Goal: Task Accomplishment & Management: Manage account settings

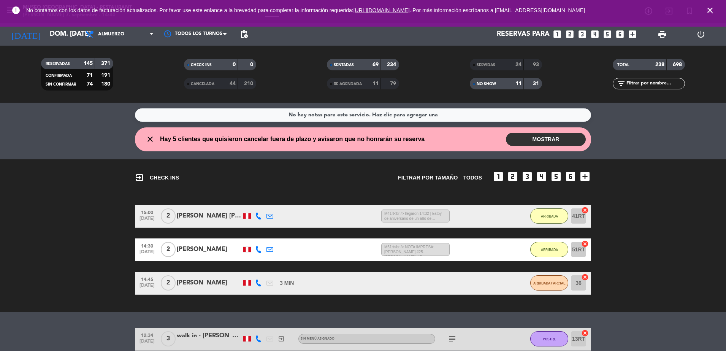
scroll to position [260, 0]
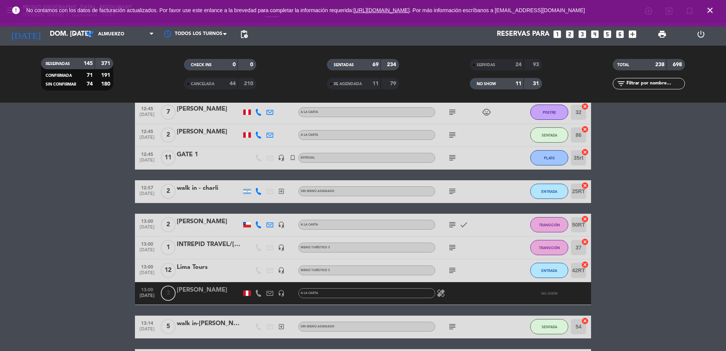
click at [507, 62] on div "24" at bounding box center [514, 64] width 15 height 9
click at [638, 82] on input "text" at bounding box center [655, 83] width 59 height 8
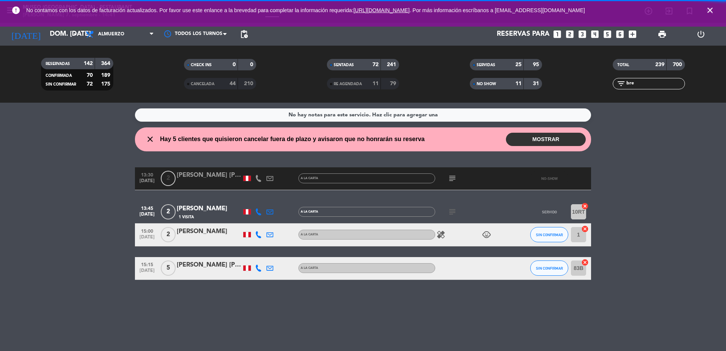
scroll to position [0, 0]
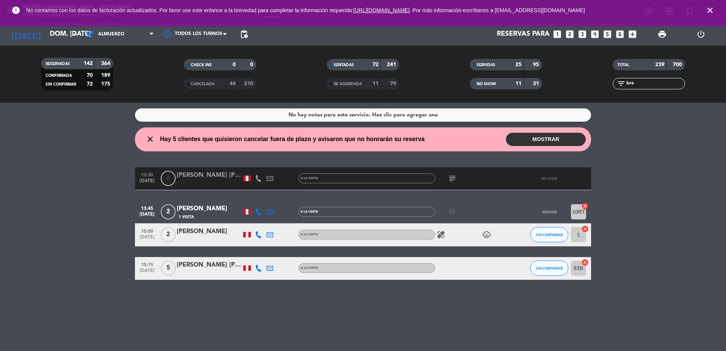
type input "bre"
click at [229, 214] on div "1 Visita" at bounding box center [209, 217] width 65 height 6
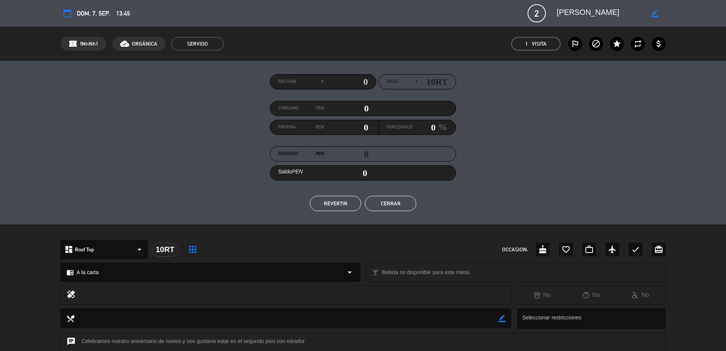
click at [323, 208] on button "REVERTIR" at bounding box center [335, 203] width 51 height 15
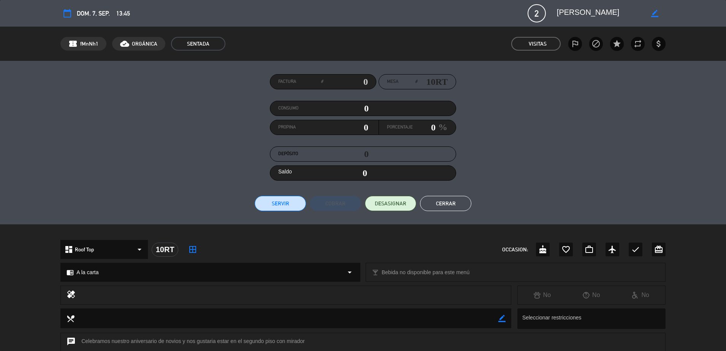
click at [438, 203] on button "Cerrar" at bounding box center [445, 203] width 51 height 15
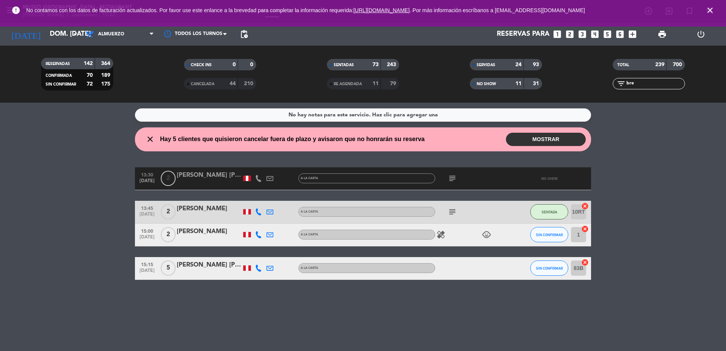
click at [649, 83] on input "bre" at bounding box center [655, 83] width 59 height 8
click at [646, 83] on input "bre" at bounding box center [655, 83] width 59 height 8
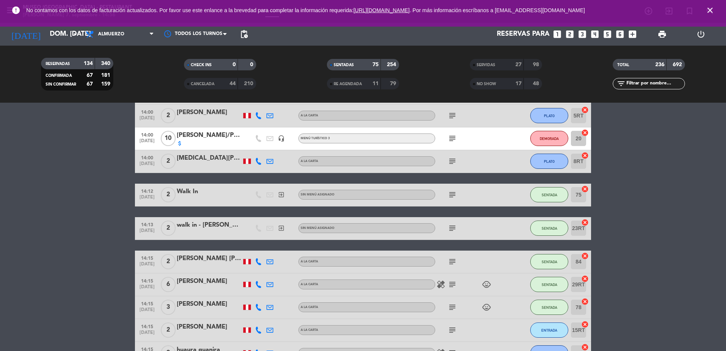
scroll to position [1255, 0]
